Goal: Find specific page/section: Find specific page/section

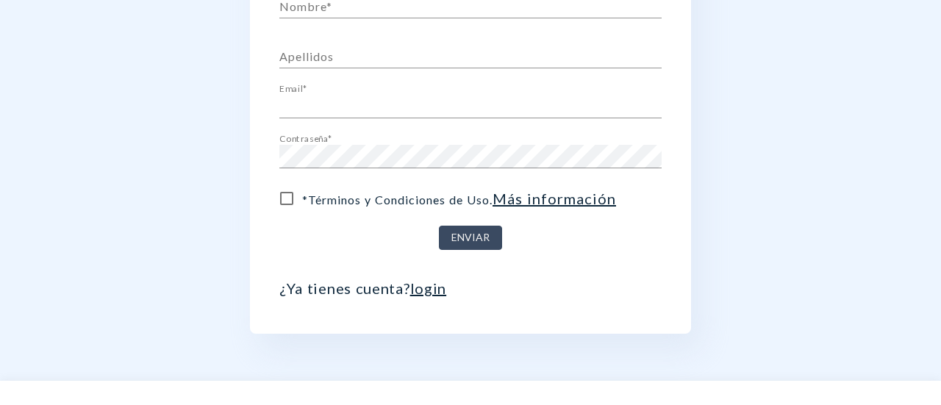
scroll to position [221, 0]
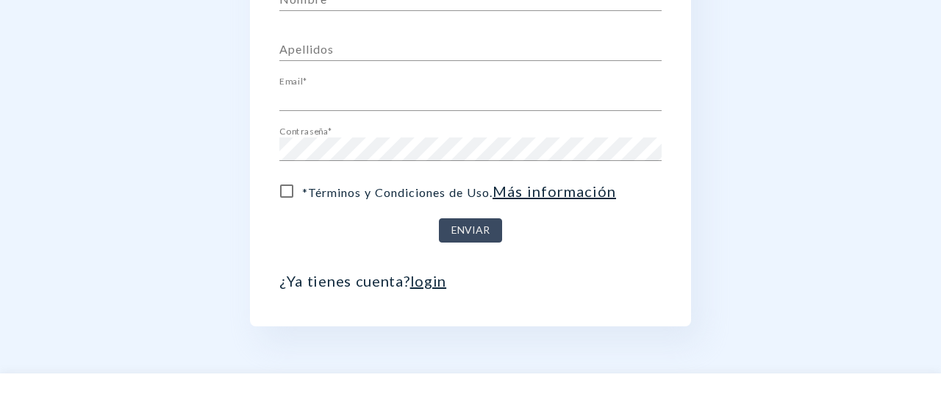
type input "[EMAIL_ADDRESS][DOMAIN_NAME]"
click at [430, 287] on link "login" at bounding box center [428, 281] width 37 height 18
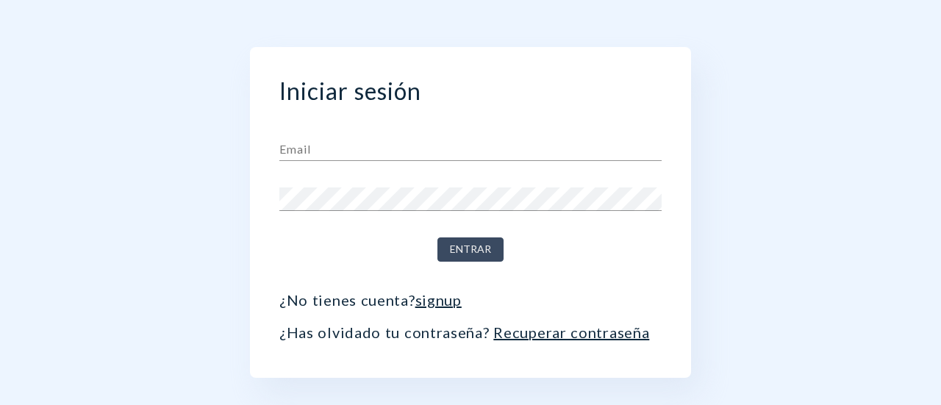
type input "[EMAIL_ADDRESS][DOMAIN_NAME]"
click at [450, 261] on form "Email [EMAIL_ADDRESS][DOMAIN_NAME] Contraseña Entrar ¿No tienes cuenta? signup …" at bounding box center [471, 234] width 382 height 216
click at [458, 253] on span "Entrar" at bounding box center [470, 250] width 41 height 18
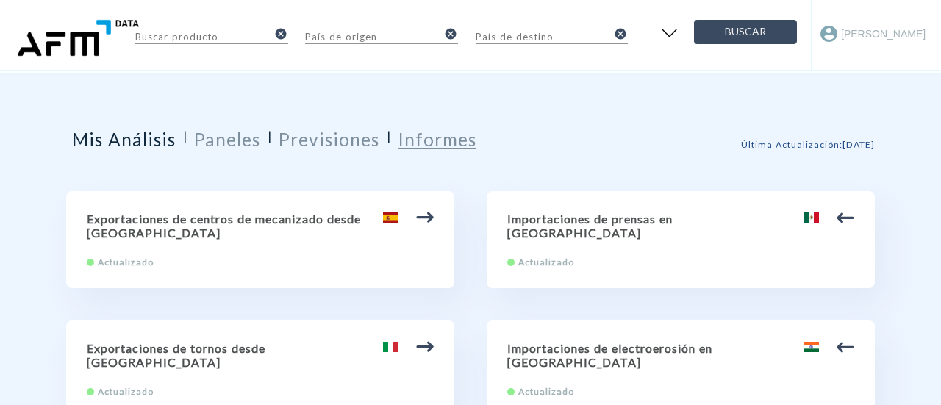
click at [447, 143] on h2 "Informes" at bounding box center [437, 139] width 79 height 21
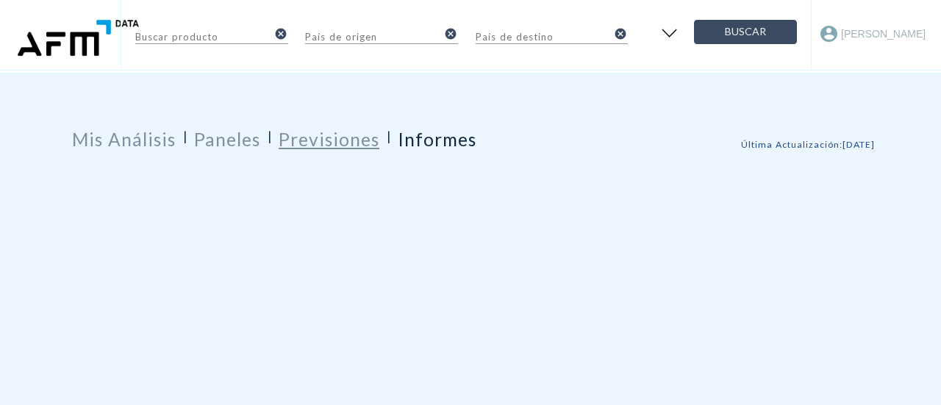
click at [356, 145] on h2 "Previsiones" at bounding box center [329, 139] width 101 height 21
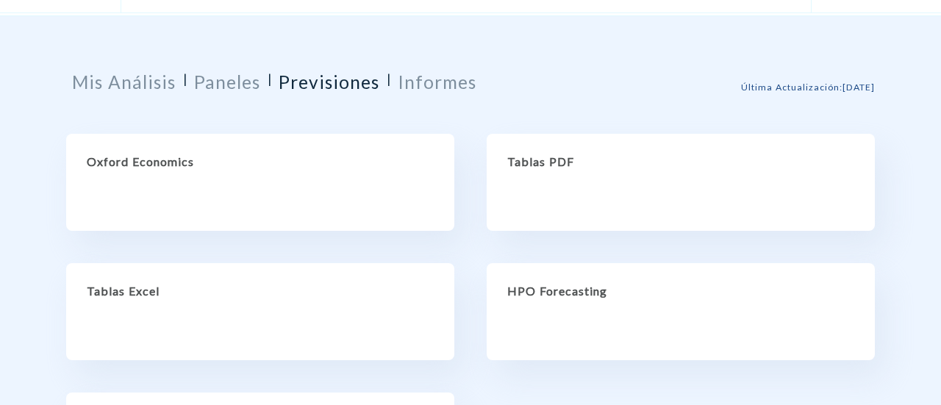
scroll to position [147, 0]
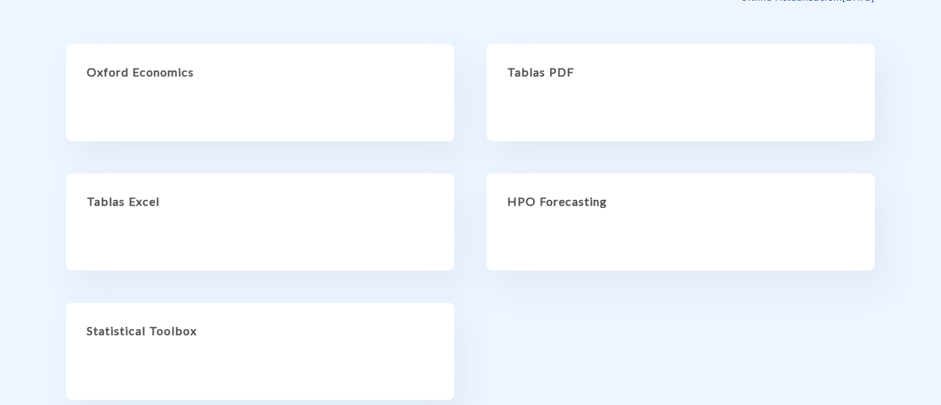
click at [179, 74] on h2 "Oxford Economics" at bounding box center [260, 72] width 347 height 14
click at [185, 217] on div "Tablas Excel" at bounding box center [260, 222] width 388 height 97
click at [544, 198] on h2 "HPO Forecasting" at bounding box center [681, 201] width 347 height 14
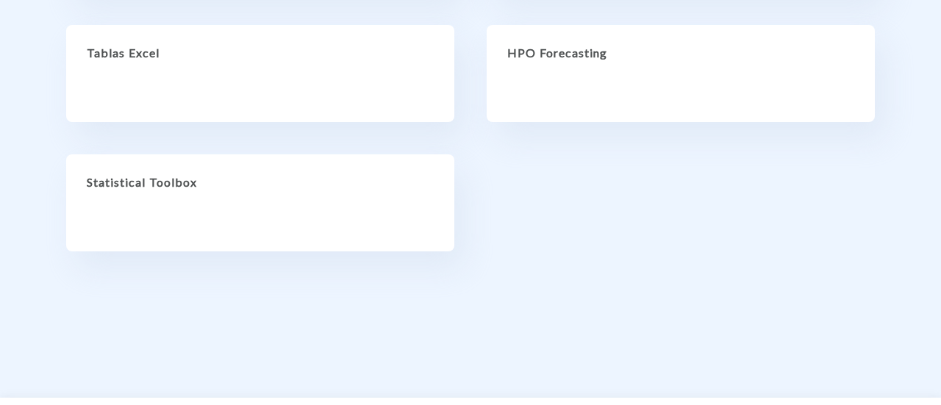
scroll to position [294, 0]
click at [174, 168] on div "Statistical Toolbox" at bounding box center [260, 204] width 388 height 97
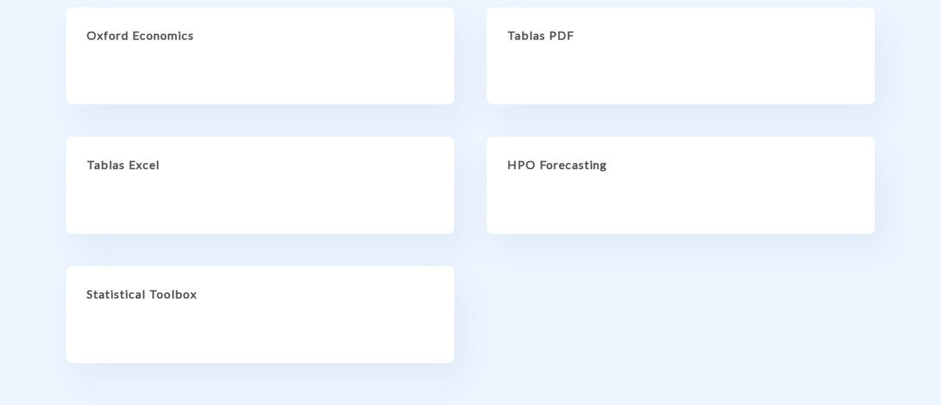
scroll to position [0, 0]
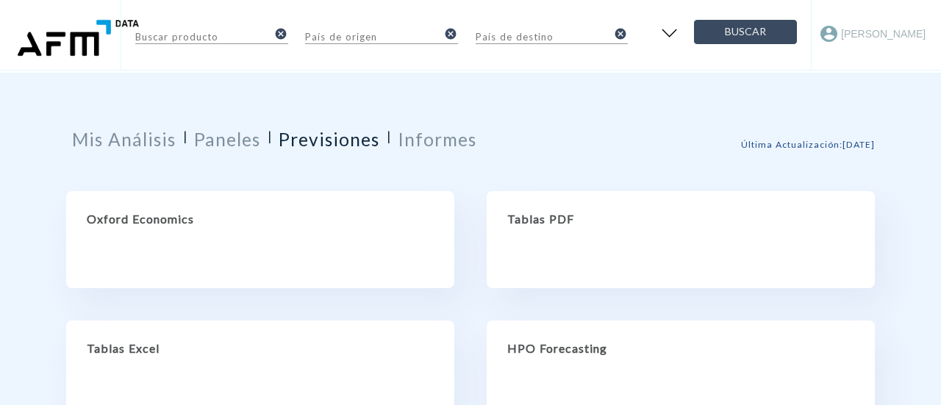
click at [537, 221] on h2 "Tablas PDF" at bounding box center [681, 219] width 347 height 14
click at [450, 135] on h2 "Informes" at bounding box center [437, 139] width 79 height 21
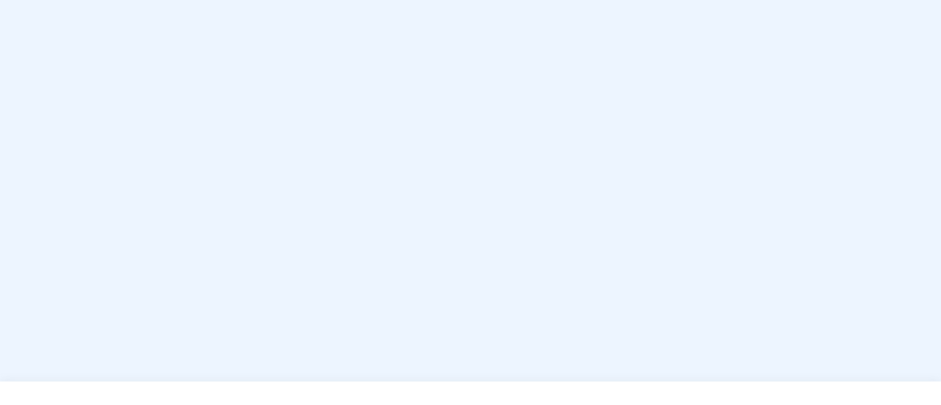
scroll to position [736, 0]
